Goal: Information Seeking & Learning: Learn about a topic

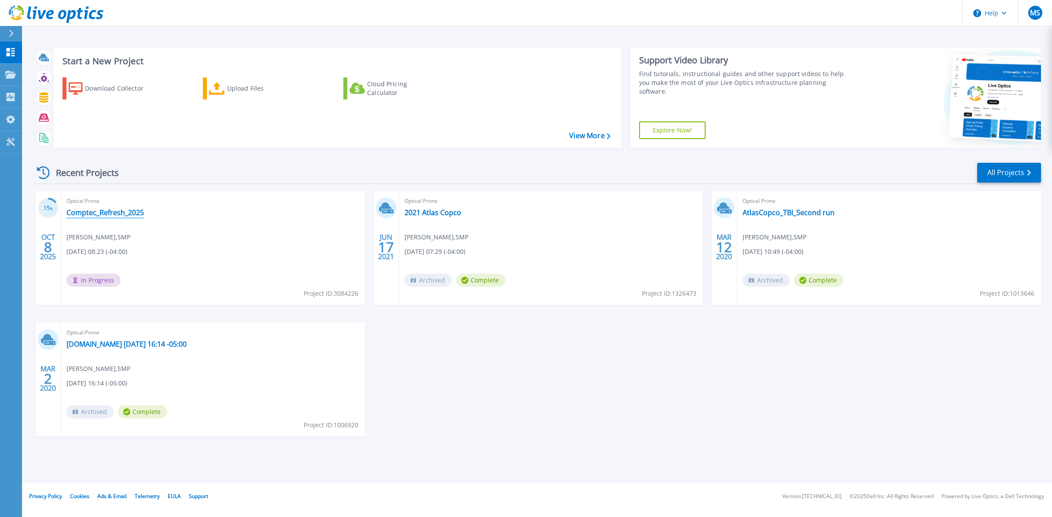
click at [127, 212] on link "Comptec_Refresh_2025" at bounding box center [104, 212] width 77 height 9
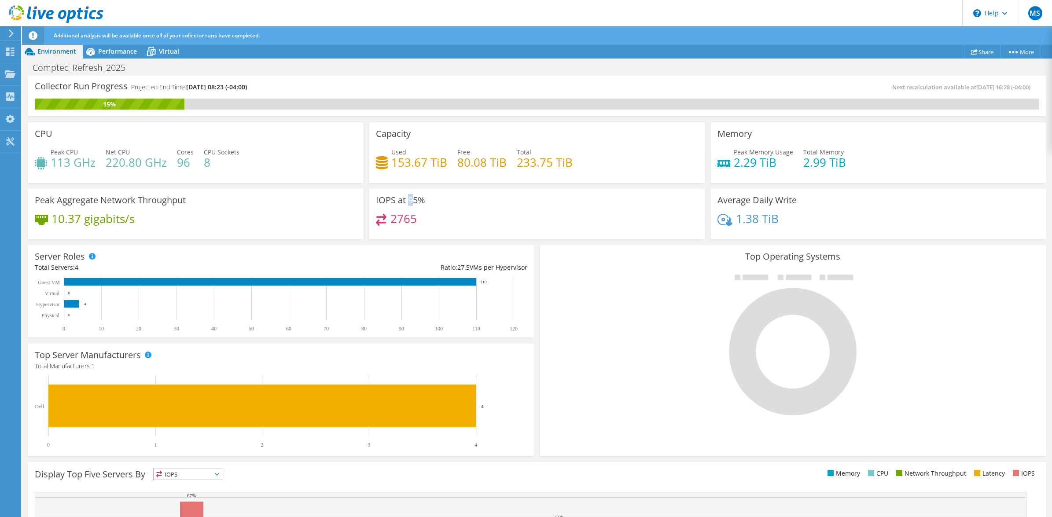
drag, startPoint x: 410, startPoint y: 201, endPoint x: 406, endPoint y: 198, distance: 4.5
click at [406, 198] on h3 "IOPS at 95%" at bounding box center [400, 200] width 49 height 10
click at [405, 201] on h3 "IOPS at 95%" at bounding box center [400, 200] width 49 height 10
drag, startPoint x: 404, startPoint y: 199, endPoint x: 424, endPoint y: 198, distance: 19.8
click at [424, 198] on div "IOPS at 95% 2765" at bounding box center [536, 214] width 335 height 51
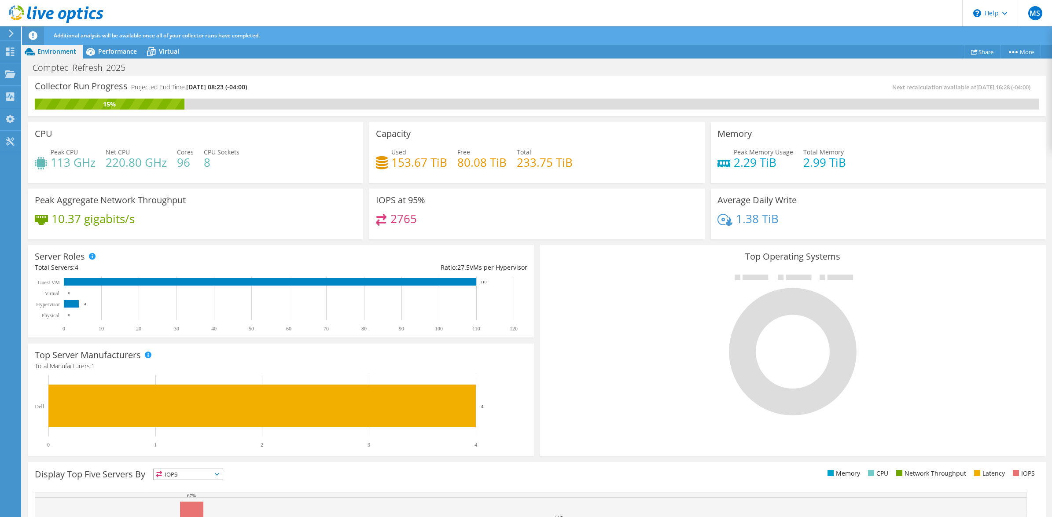
drag, startPoint x: 425, startPoint y: 198, endPoint x: 553, endPoint y: 226, distance: 131.0
click at [540, 224] on div "2765" at bounding box center [537, 223] width 322 height 19
click at [117, 51] on span "Performance" at bounding box center [117, 51] width 39 height 8
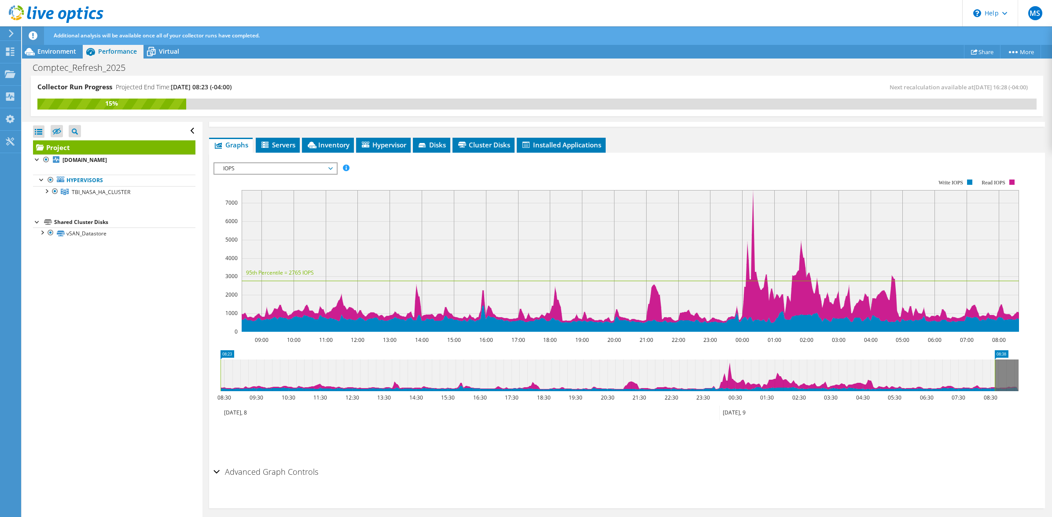
scroll to position [146, 0]
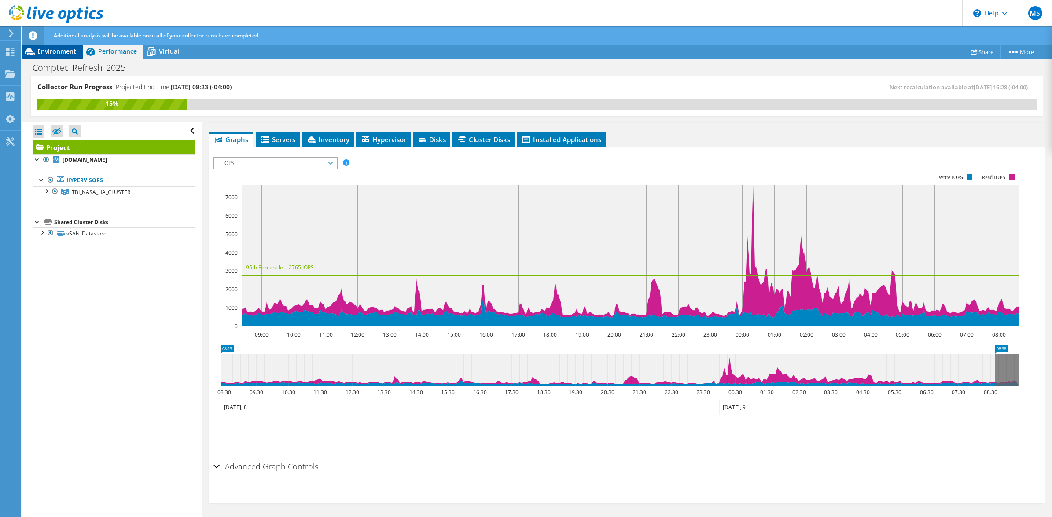
click at [60, 54] on span "Environment" at bounding box center [56, 51] width 39 height 8
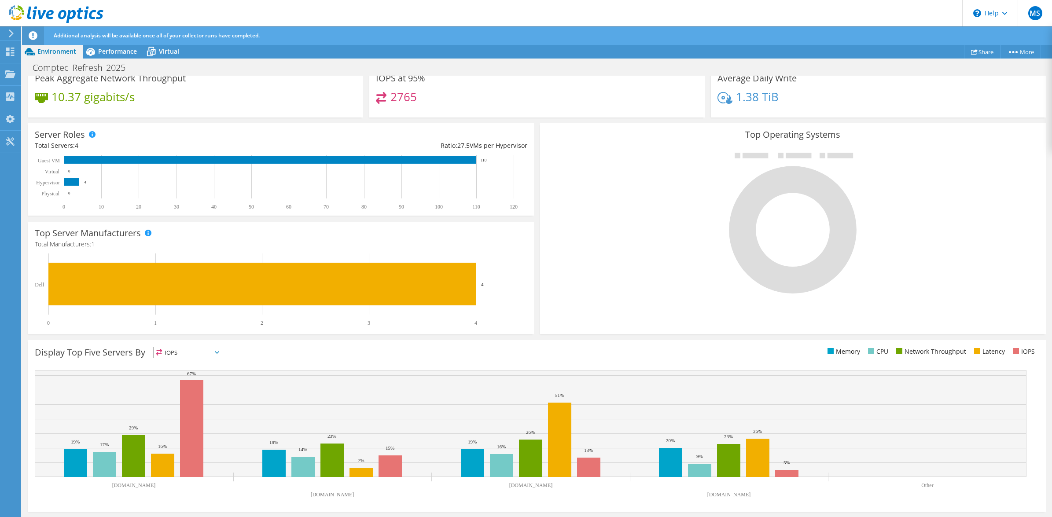
scroll to position [0, 0]
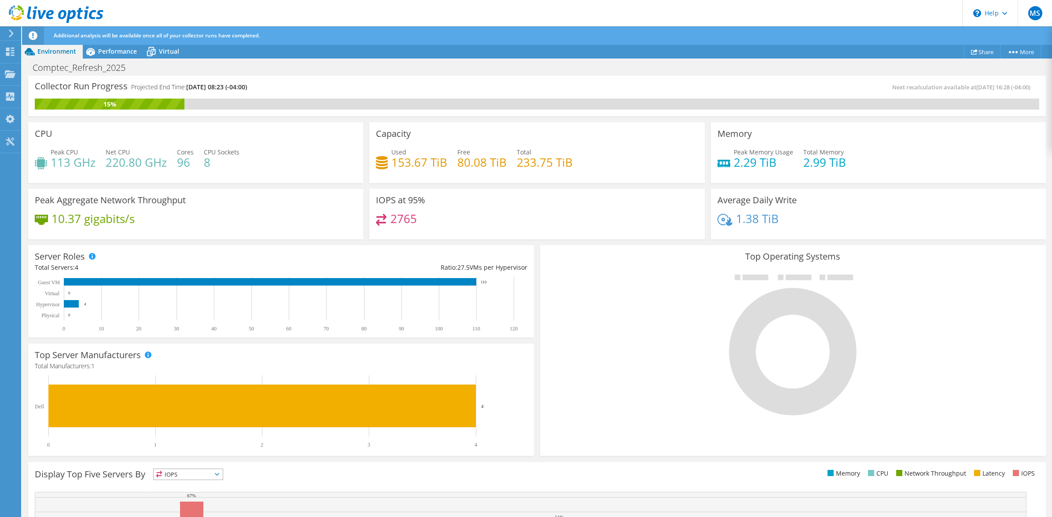
click at [394, 210] on div "IOPS at 95% 2765" at bounding box center [536, 214] width 335 height 51
drag, startPoint x: 738, startPoint y: 164, endPoint x: 823, endPoint y: 164, distance: 84.9
click at [823, 164] on div "Peak Memory Usage 2.29 TiB Total Memory 2.99 TiB" at bounding box center [878, 161] width 322 height 29
click at [837, 230] on div "1.38 TiB" at bounding box center [878, 223] width 322 height 18
click at [111, 49] on span "Performance" at bounding box center [117, 51] width 39 height 8
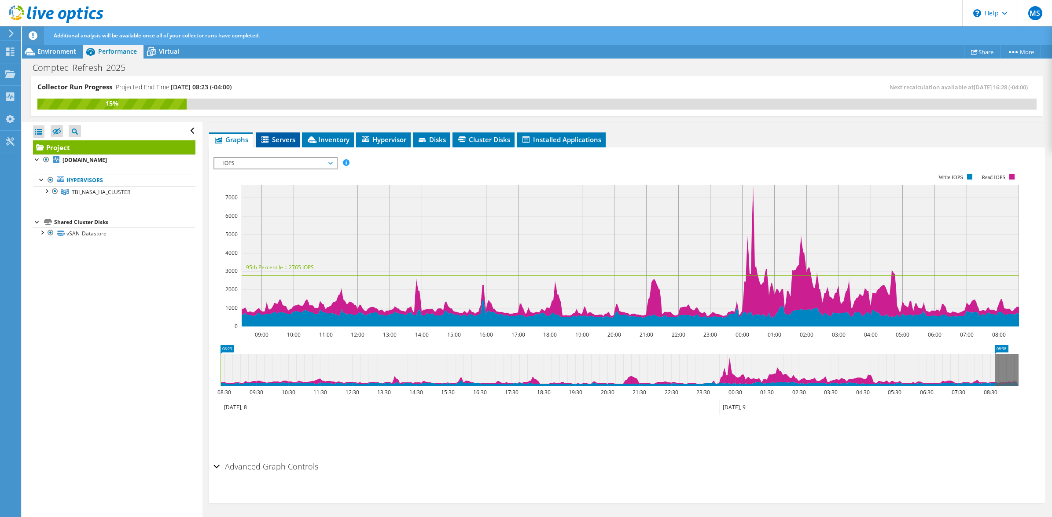
click at [283, 142] on span "Servers" at bounding box center [277, 139] width 35 height 9
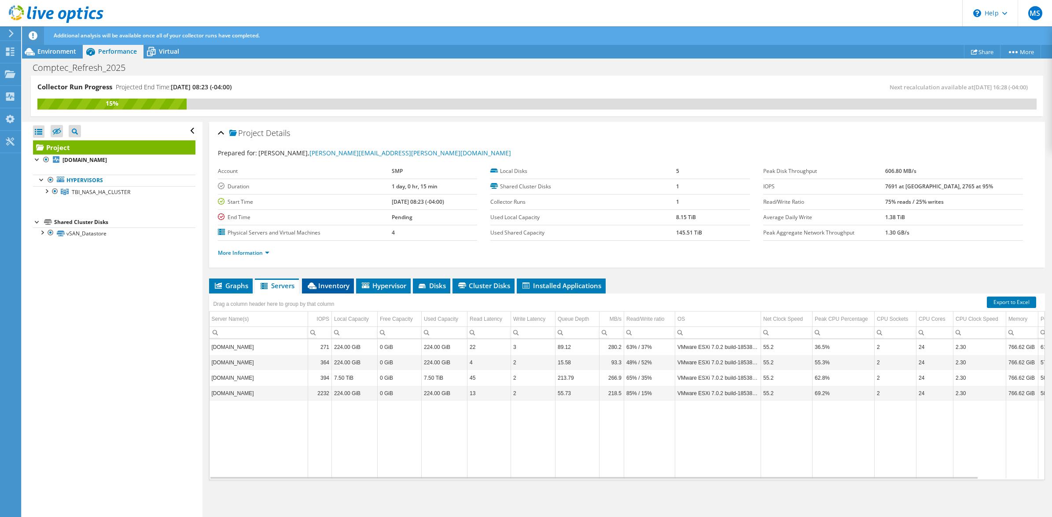
click at [334, 284] on span "Inventory" at bounding box center [327, 285] width 43 height 9
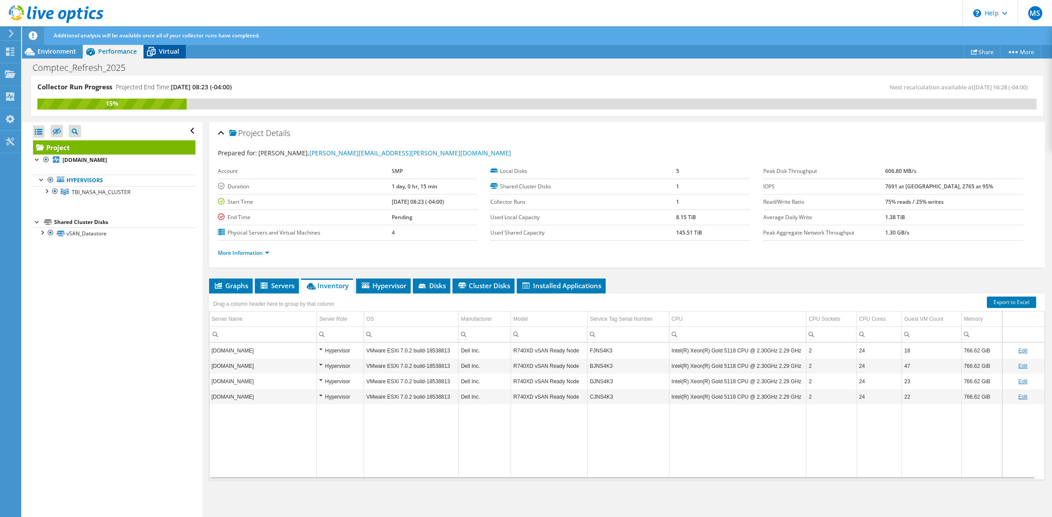
click at [174, 51] on span "Virtual" at bounding box center [169, 51] width 20 height 8
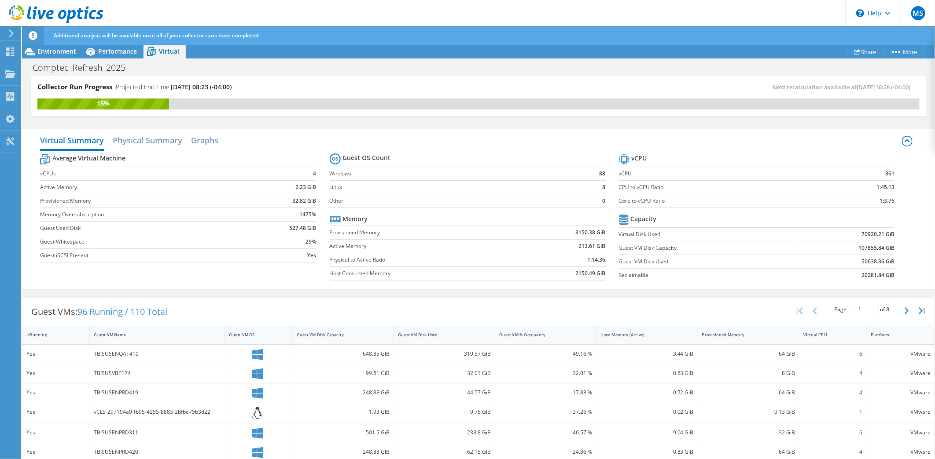
click at [558, 304] on div "Guest VMs: 96 Running / 110 Total Page 1 of 8 5 rows 10 rows 20 rows 25 rows 50…" at bounding box center [478, 311] width 912 height 27
click at [12, 55] on div at bounding box center [10, 53] width 11 height 10
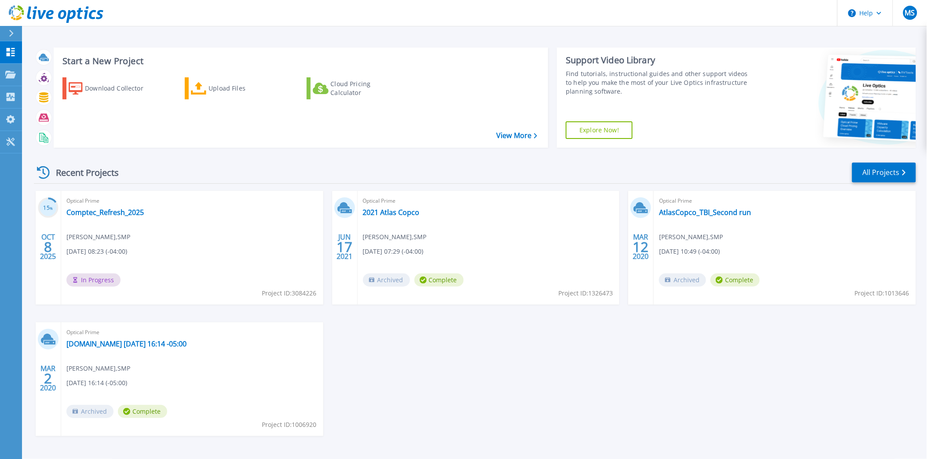
click at [539, 368] on div "15 % OCT 8 2025 Optical Prime Comptec_Refresh_2025 Mike Sager , SMP 10/08/2025,…" at bounding box center [471, 322] width 889 height 263
click at [438, 411] on div "15 % OCT 8 2025 Optical Prime Comptec_Refresh_2025 Mike Sager , SMP 10/08/2025,…" at bounding box center [471, 322] width 889 height 263
click at [405, 217] on link "2021 Atlas Copco" at bounding box center [391, 212] width 57 height 9
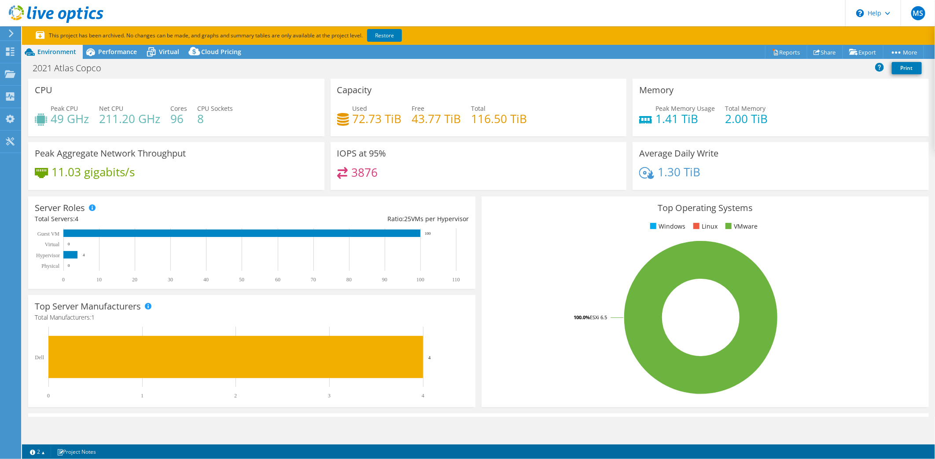
select select "USD"
click at [97, 49] on icon at bounding box center [90, 51] width 15 height 15
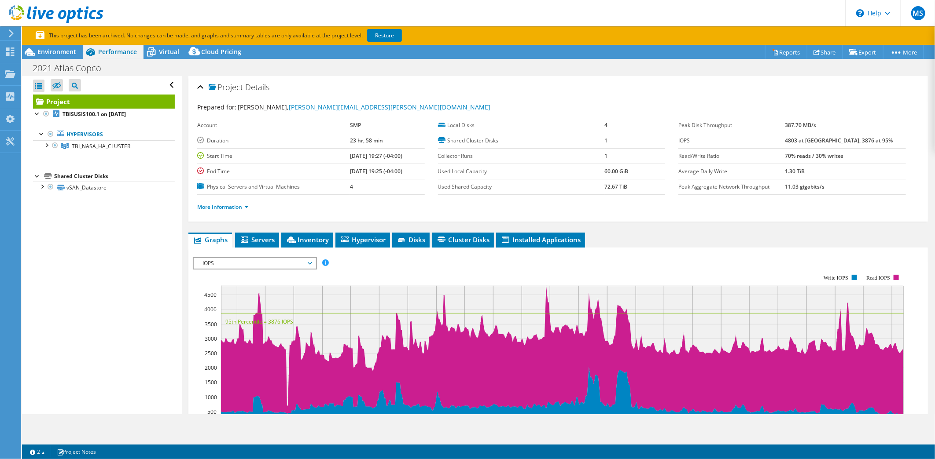
scroll to position [98, 0]
